Goal: Transaction & Acquisition: Subscribe to service/newsletter

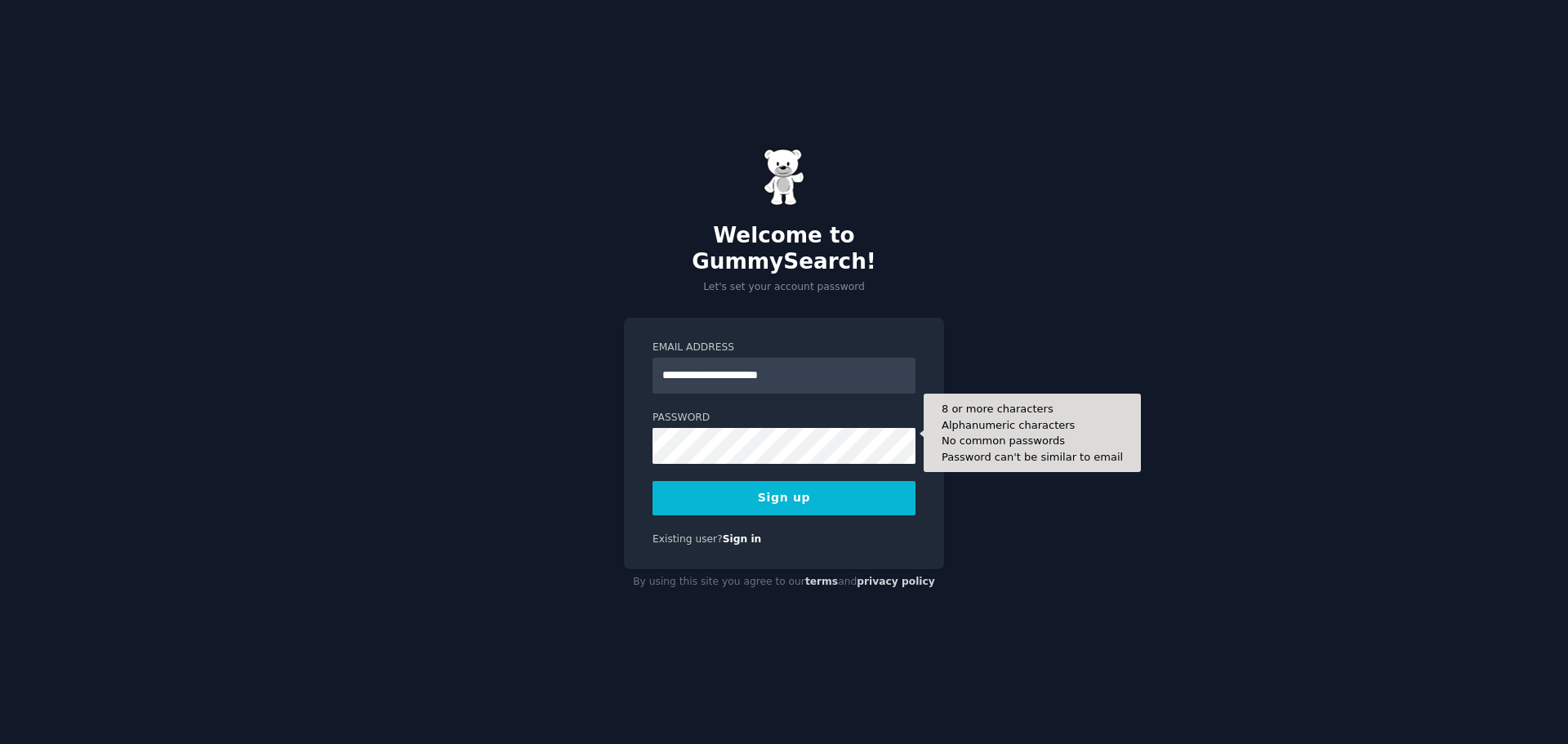
type input "**********"
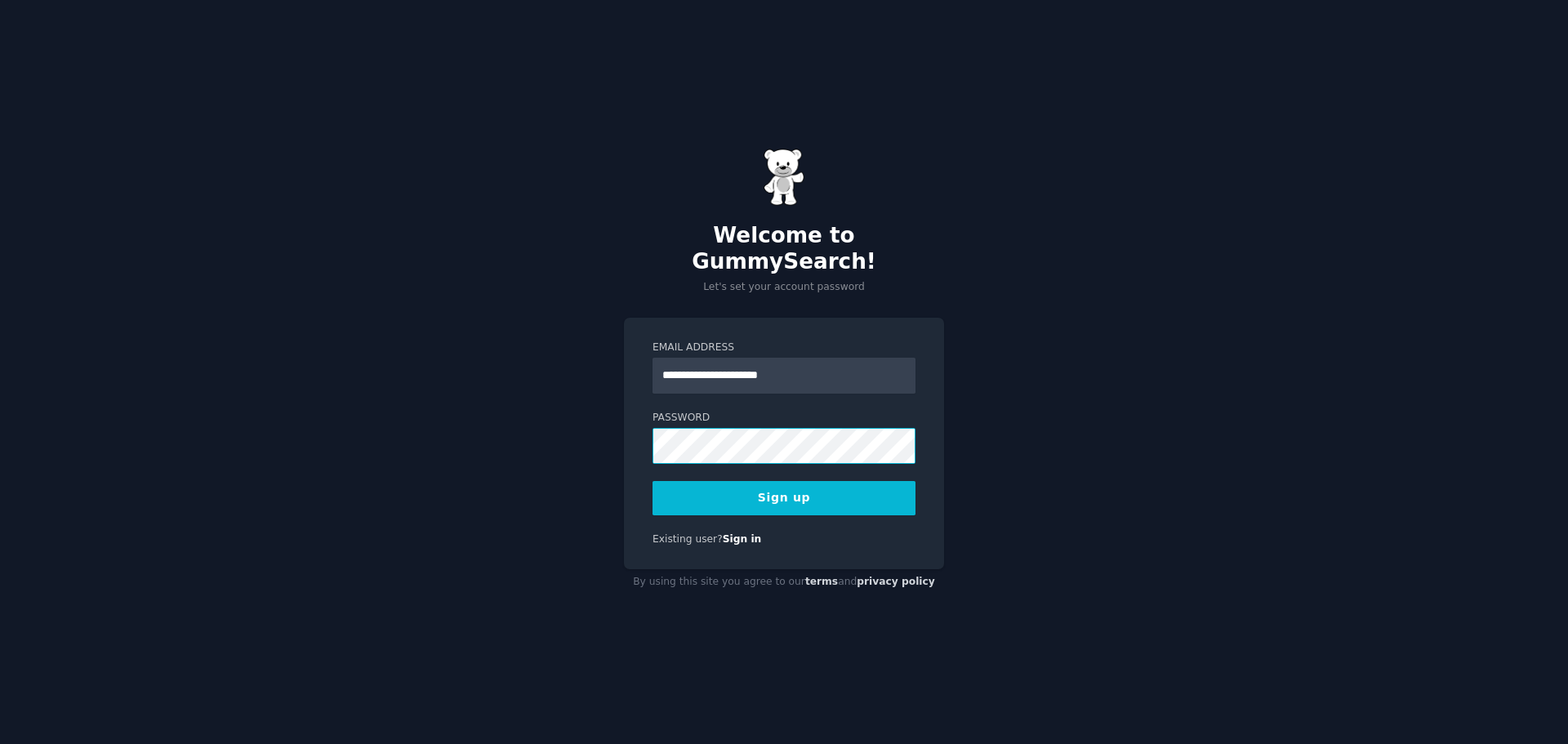
click at [0, 743] on com-1password-button at bounding box center [0, 744] width 0 height 0
click at [784, 488] on button "Sign up" at bounding box center [784, 497] width 263 height 34
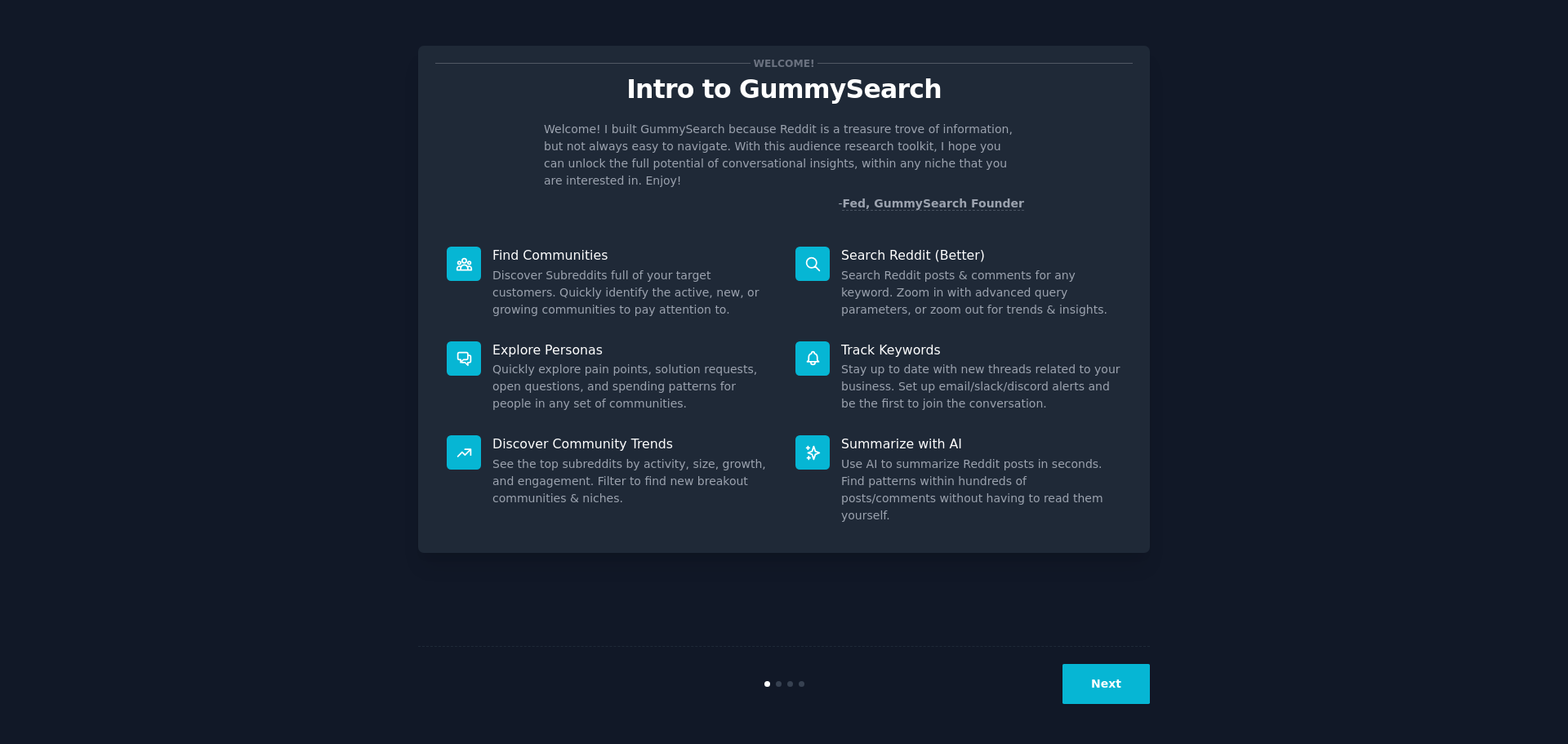
click at [1120, 683] on button "Next" at bounding box center [1106, 685] width 87 height 40
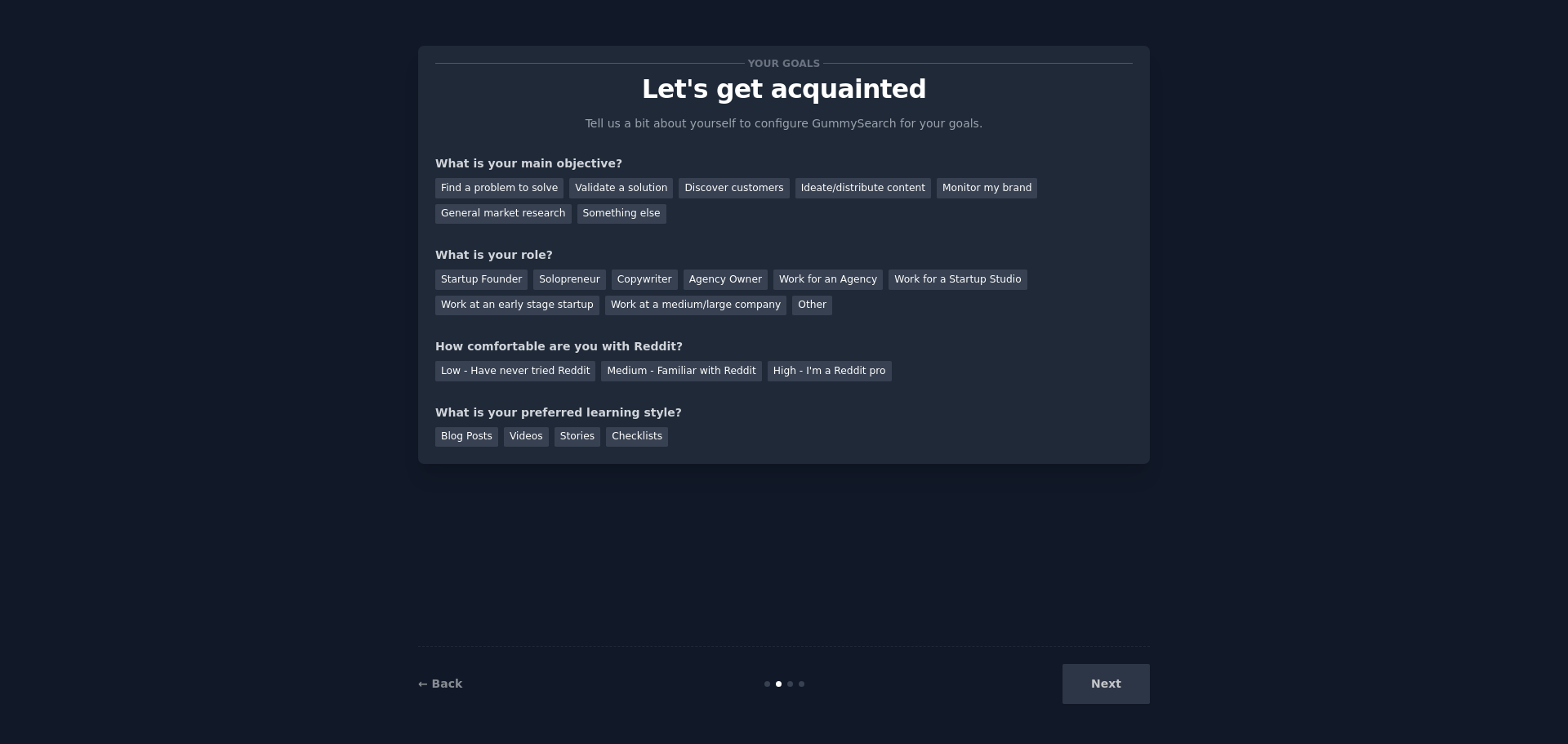
click at [1120, 683] on div "Next" at bounding box center [1027, 685] width 244 height 40
click at [493, 188] on div "Find a problem to solve" at bounding box center [499, 187] width 128 height 20
click at [457, 666] on div "← Back Next" at bounding box center [784, 684] width 731 height 75
click at [430, 682] on link "← Back" at bounding box center [440, 684] width 44 height 13
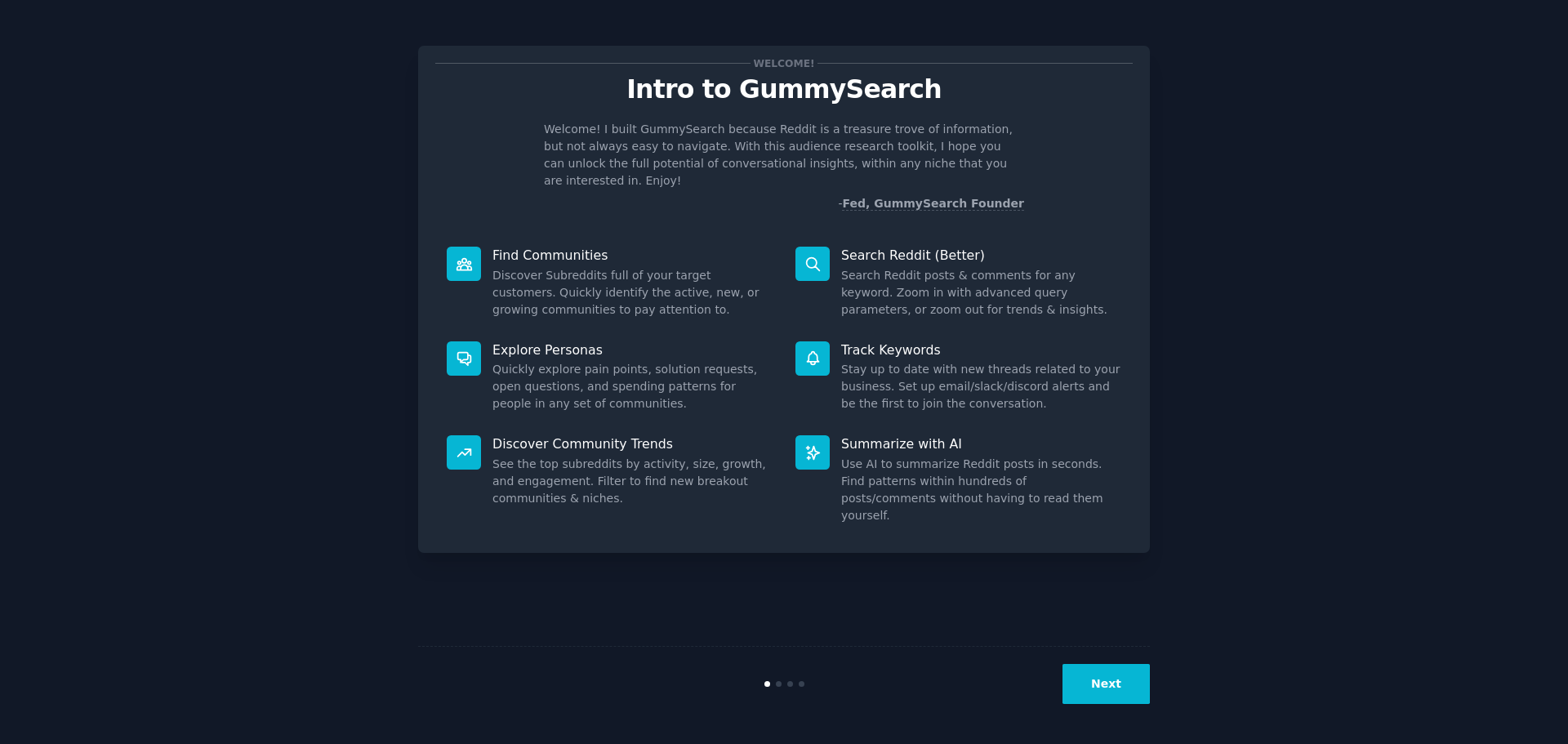
click at [1101, 678] on button "Next" at bounding box center [1106, 685] width 87 height 40
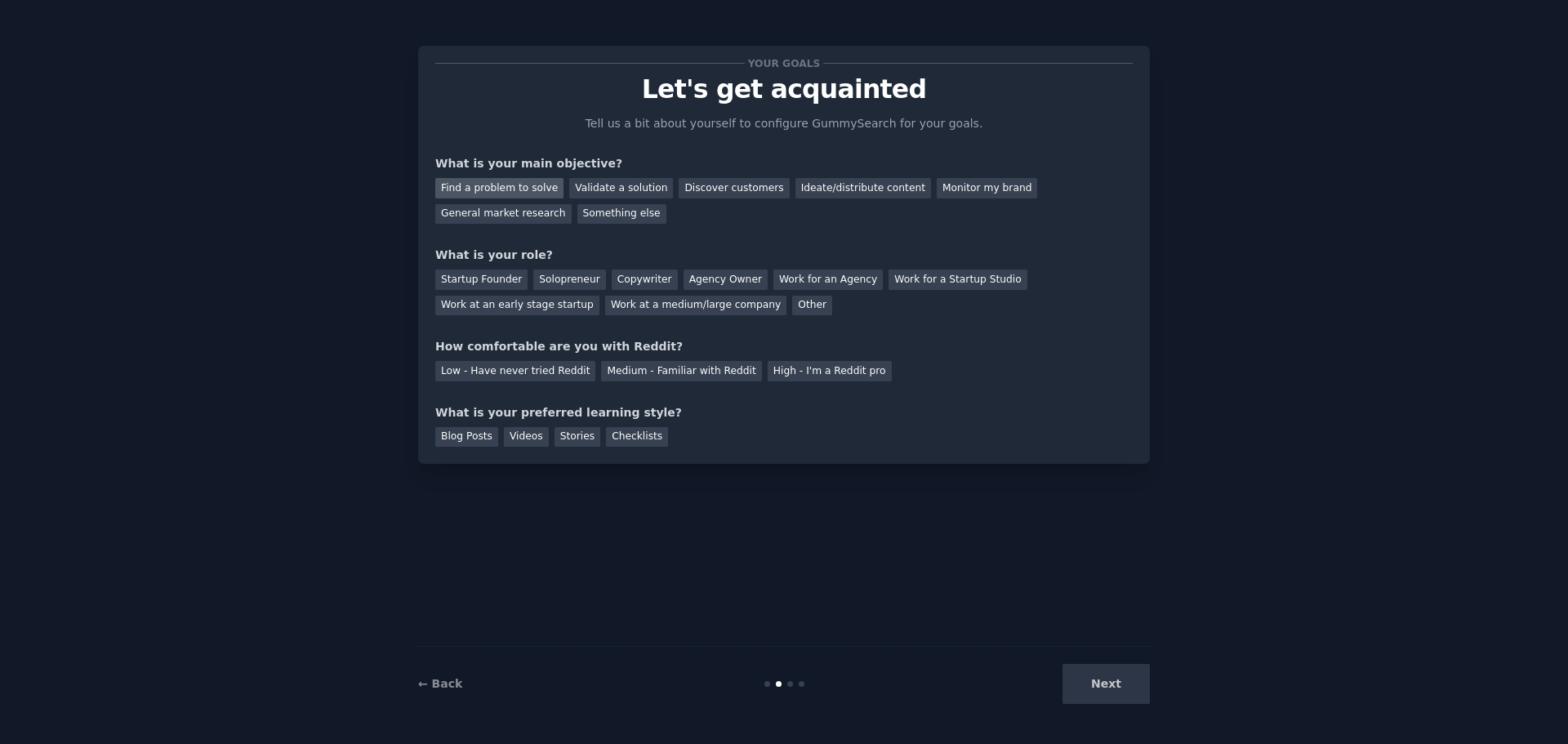
click at [503, 189] on div "Find a problem to solve" at bounding box center [499, 187] width 128 height 20
click at [572, 204] on div "General market research" at bounding box center [503, 213] width 137 height 20
click at [499, 187] on div "Find a problem to solve" at bounding box center [499, 187] width 128 height 20
click at [572, 204] on div "General market research" at bounding box center [503, 213] width 137 height 20
click at [508, 187] on div "Find a problem to solve" at bounding box center [499, 187] width 128 height 20
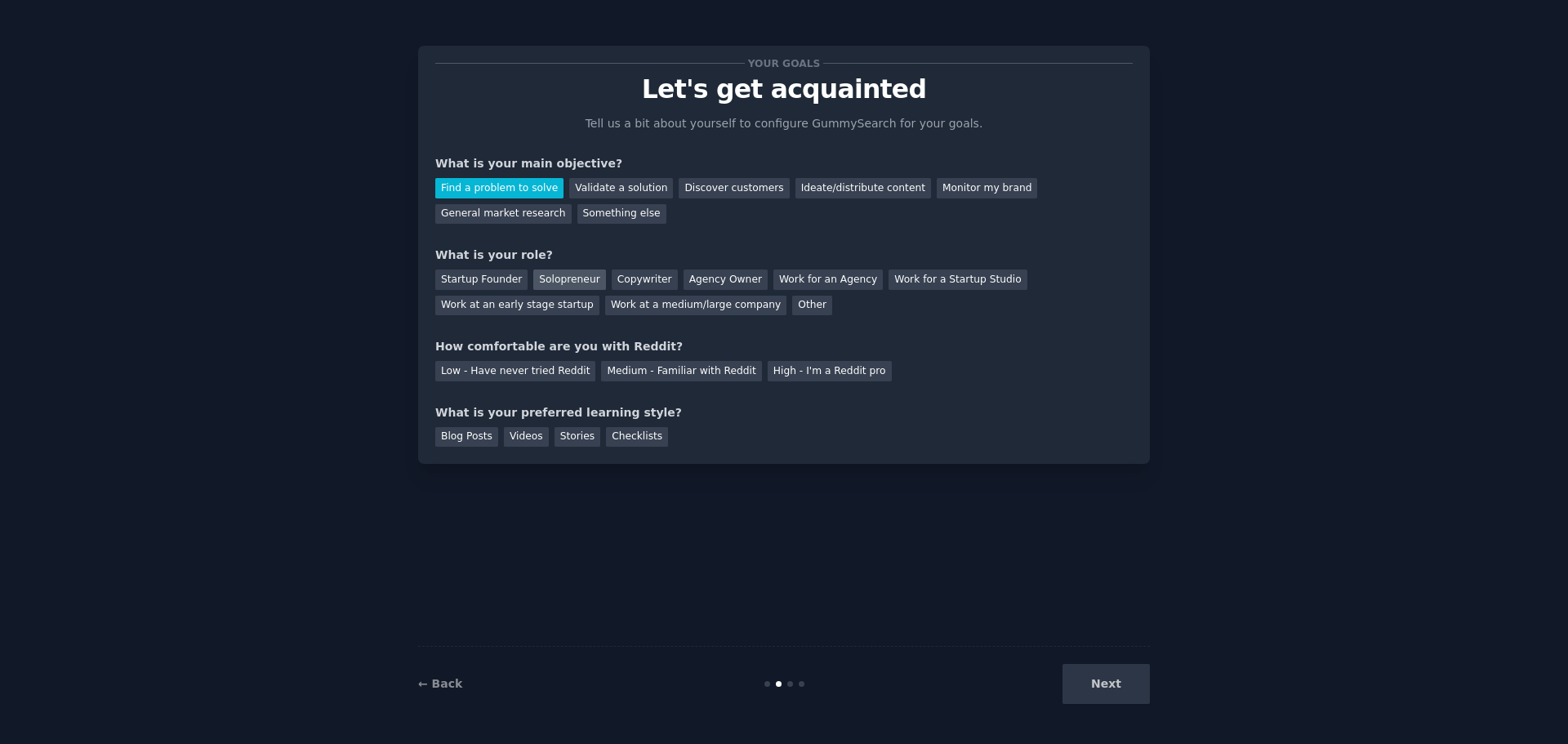
click at [562, 281] on div "Solopreneur" at bounding box center [569, 280] width 72 height 20
click at [604, 370] on div "Medium - Familiar with Reddit" at bounding box center [681, 371] width 160 height 20
click at [480, 444] on div "Blog Posts" at bounding box center [467, 437] width 63 height 20
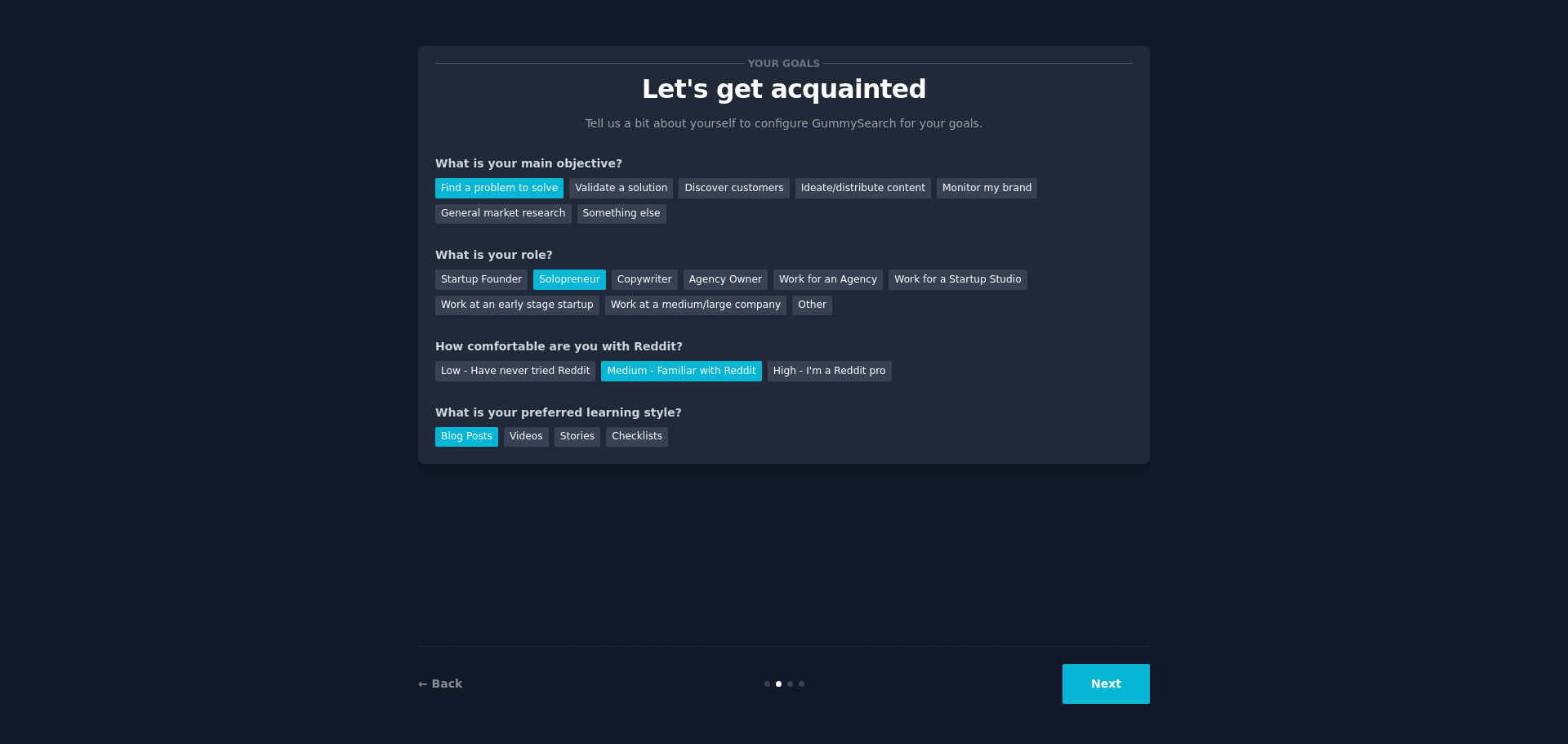
click at [1062, 668] on div "Next" at bounding box center [1027, 685] width 244 height 40
click at [1095, 684] on button "Next" at bounding box center [1106, 685] width 87 height 40
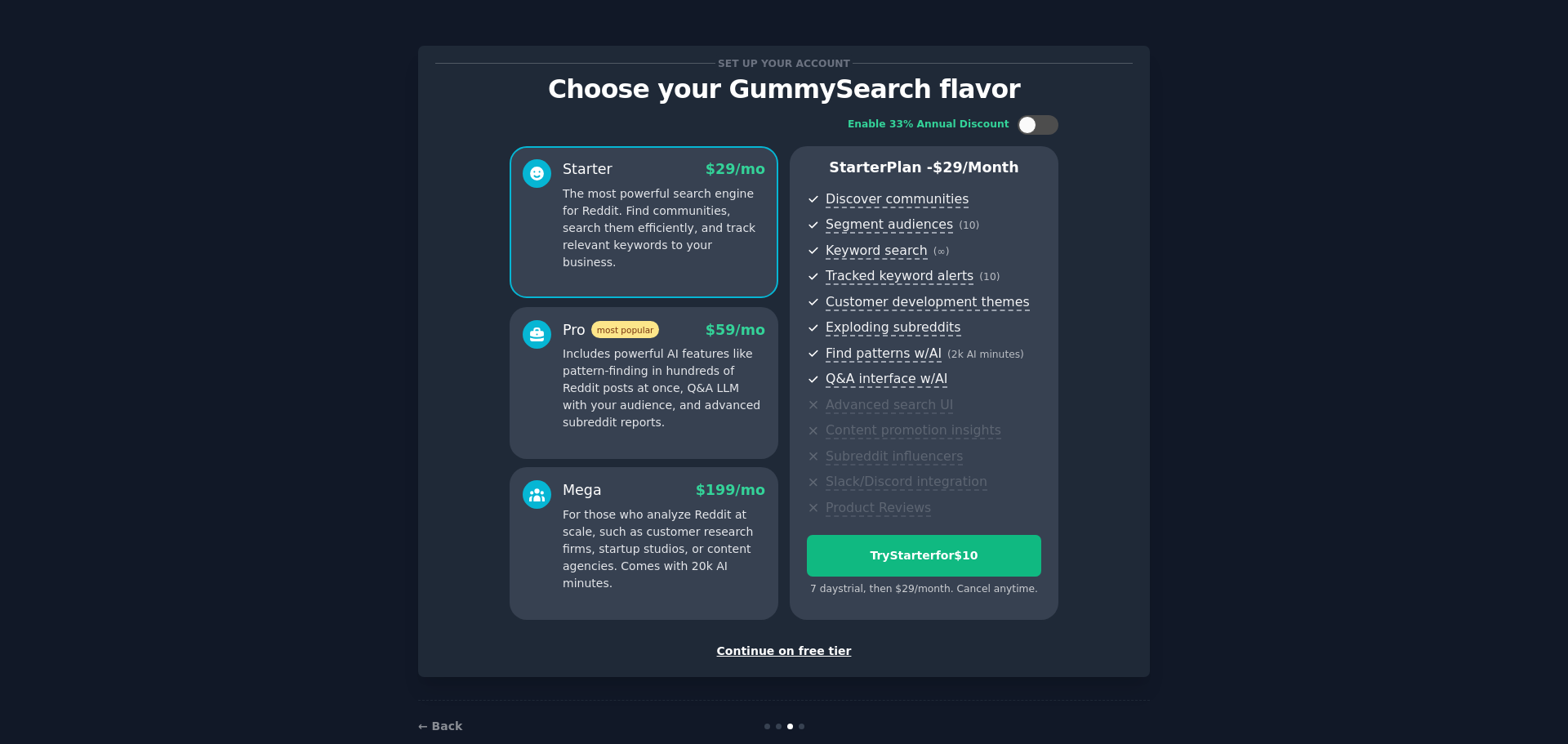
click at [800, 654] on div "Continue on free tier" at bounding box center [784, 652] width 697 height 17
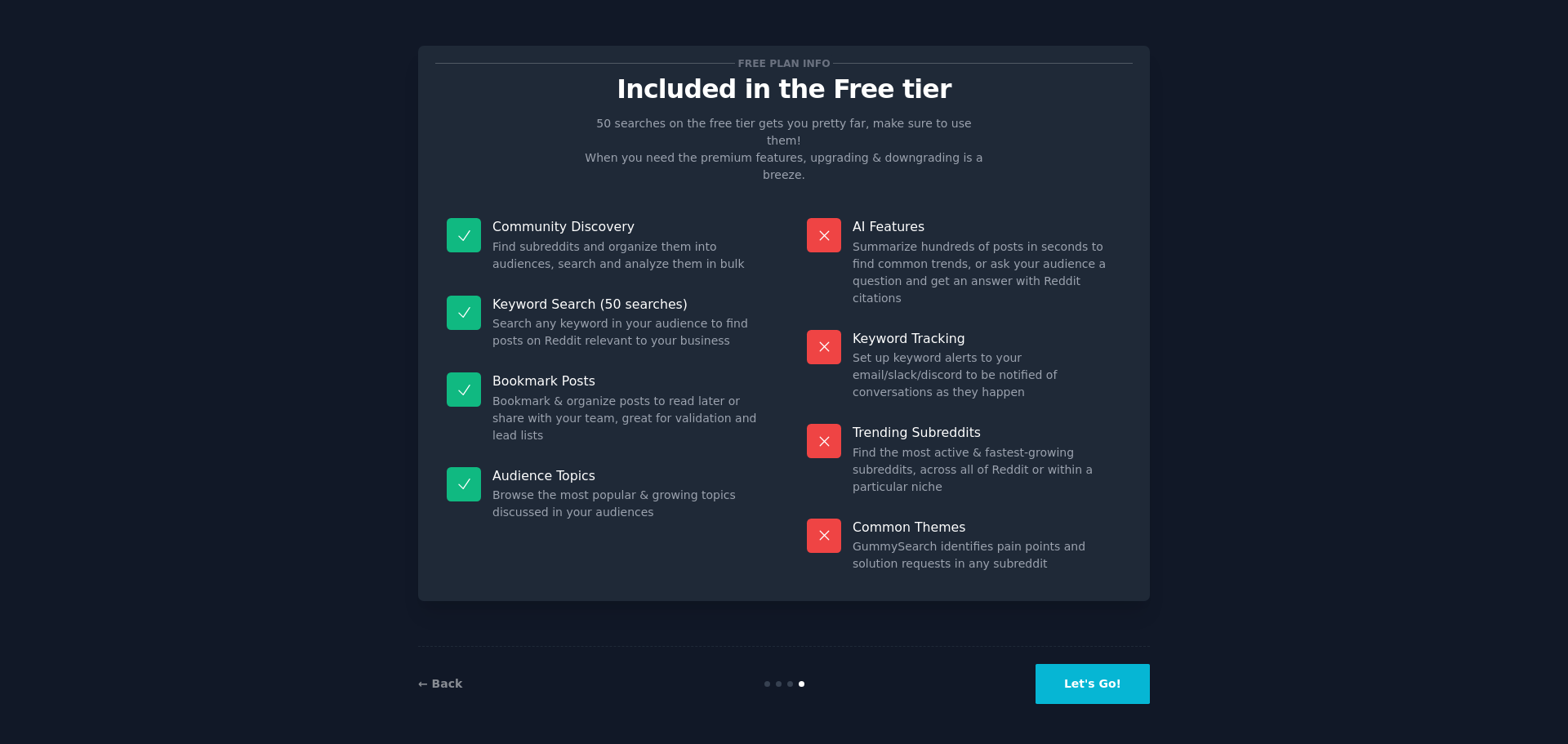
click at [1074, 696] on button "Let's Go!" at bounding box center [1092, 685] width 114 height 40
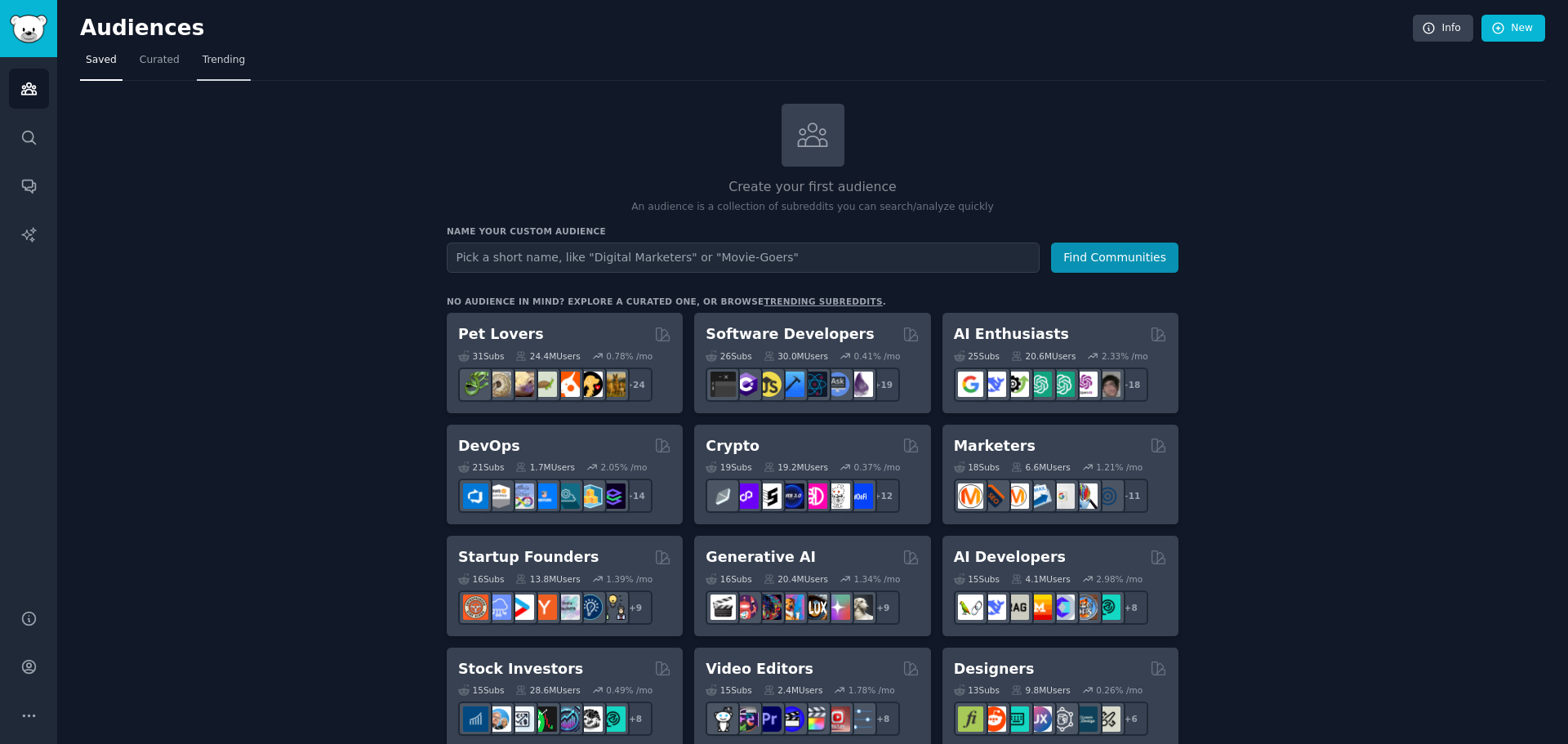
click at [201, 51] on link "Trending" at bounding box center [224, 64] width 54 height 33
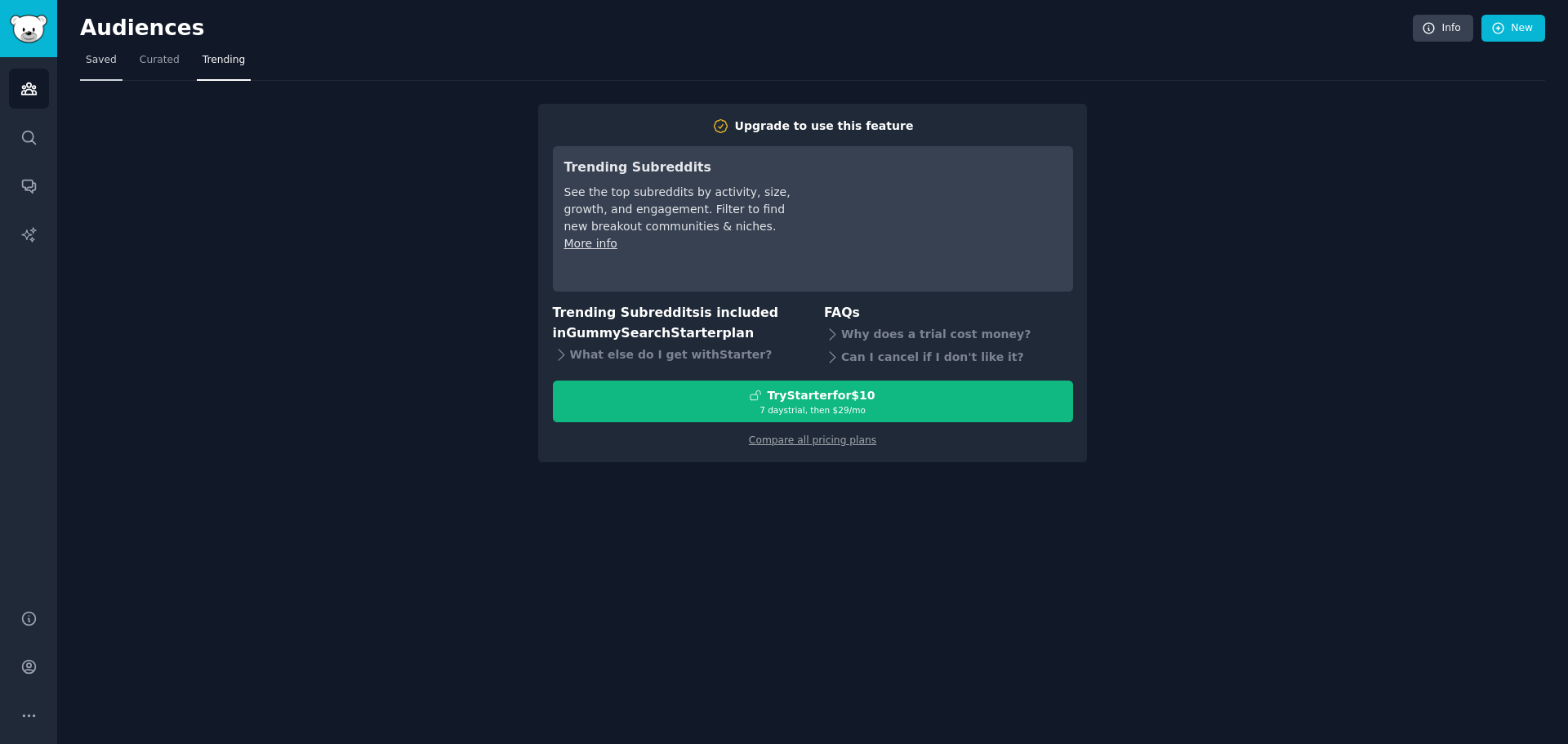
click at [111, 57] on span "Saved" at bounding box center [101, 60] width 31 height 15
